Goal: Task Accomplishment & Management: Manage account settings

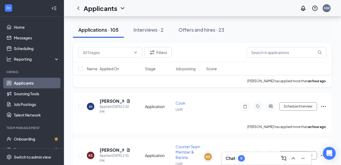
scroll to position [119, 0]
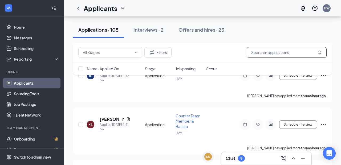
click at [274, 50] on input "text" at bounding box center [287, 52] width 80 height 11
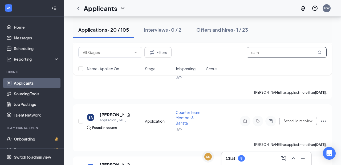
scroll to position [466, 0]
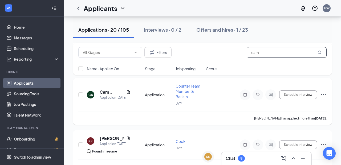
type input "cam"
click at [103, 92] on h5 "Cam Arcona" at bounding box center [112, 92] width 25 height 6
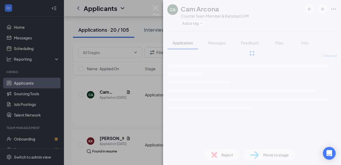
click at [128, 93] on div "CA Cam Arcona Counter Team Member & Barista at UVM Add a tag Application Messag…" at bounding box center [170, 82] width 341 height 165
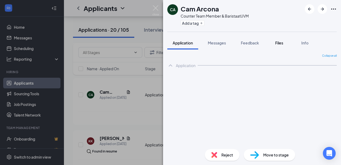
click at [278, 43] on span "Files" at bounding box center [279, 43] width 8 height 5
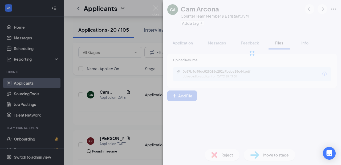
click at [128, 93] on div "CA Cam Arcona Counter Team Member & Barista at UVM Add a tag Application Messag…" at bounding box center [170, 82] width 341 height 165
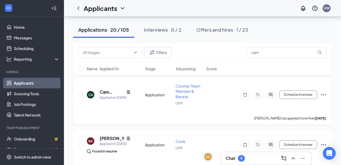
click at [129, 93] on icon "Document" at bounding box center [128, 91] width 3 height 3
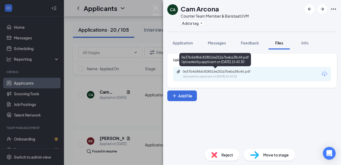
click at [243, 70] on div "0e37b4d48dc828016e252a7beba38c44.pdf" at bounding box center [220, 72] width 75 height 4
